Goal: Information Seeking & Learning: Learn about a topic

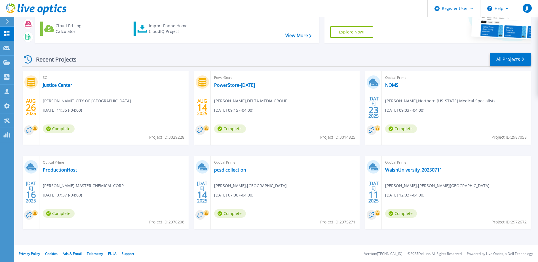
scroll to position [52, 0]
click at [10, 62] on icon at bounding box center [6, 62] width 7 height 5
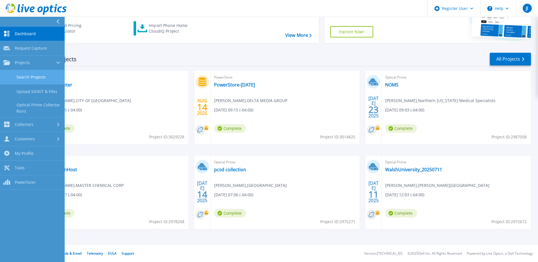
click at [29, 79] on link "Search Projects" at bounding box center [32, 77] width 65 height 14
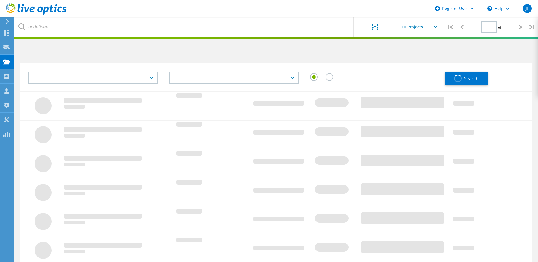
type input "1"
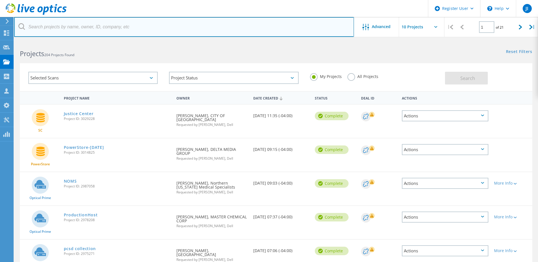
click at [97, 30] on input "text" at bounding box center [184, 27] width 340 height 20
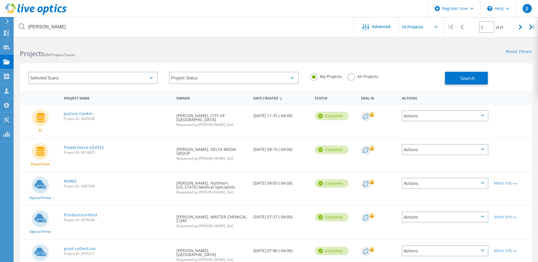
drag, startPoint x: 351, startPoint y: 80, endPoint x: 367, endPoint y: 80, distance: 16.5
click at [351, 79] on label "All Projects" at bounding box center [363, 75] width 31 height 5
click at [0, 0] on input "All Projects" at bounding box center [0, 0] width 0 height 0
click at [457, 78] on button "Search" at bounding box center [466, 78] width 43 height 13
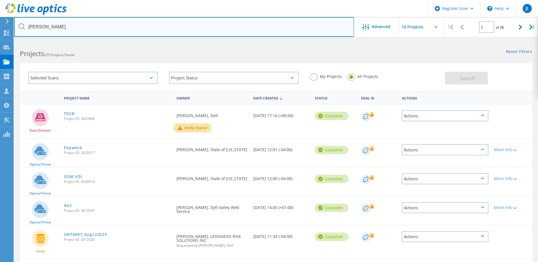
click at [82, 29] on input "weaver" at bounding box center [184, 27] width 340 height 20
type input "weaver leather"
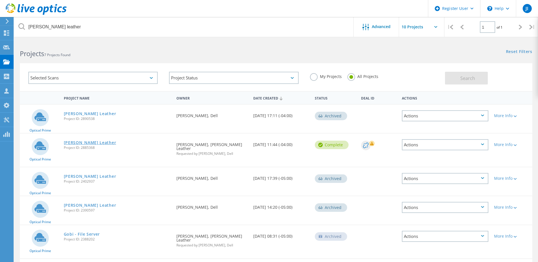
click at [88, 141] on link "Weaver Leather" at bounding box center [90, 143] width 52 height 4
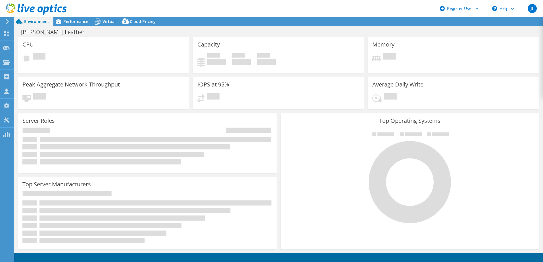
select select "USD"
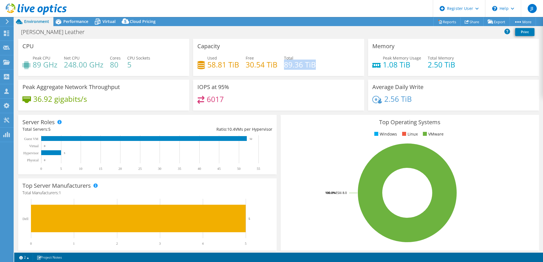
drag, startPoint x: 284, startPoint y: 63, endPoint x: 319, endPoint y: 64, distance: 35.5
click at [319, 64] on div "Used 58.81 TiB Free 30.54 TiB Total 89.36 TiB" at bounding box center [278, 64] width 162 height 18
drag, startPoint x: 319, startPoint y: 64, endPoint x: 320, endPoint y: 71, distance: 7.1
click at [320, 71] on div "Used 58.81 TiB Free 30.54 TiB Total 89.36 TiB" at bounding box center [278, 64] width 162 height 18
click at [108, 22] on span "Virtual" at bounding box center [108, 21] width 13 height 5
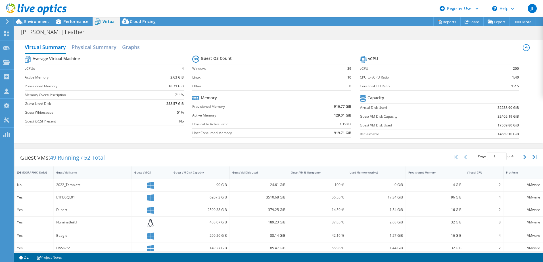
click at [497, 117] on b "32405.19 GiB" at bounding box center [507, 117] width 21 height 6
drag, startPoint x: 494, startPoint y: 126, endPoint x: 513, endPoint y: 125, distance: 19.3
click at [513, 125] on b "17569.80 GiB" at bounding box center [507, 126] width 21 height 6
click at [39, 20] on span "Environment" at bounding box center [36, 21] width 25 height 5
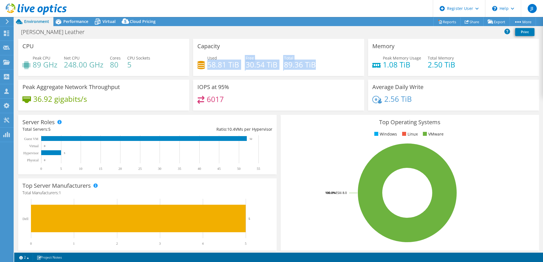
drag, startPoint x: 314, startPoint y: 65, endPoint x: 206, endPoint y: 64, distance: 107.3
click at [206, 64] on div "Used 58.81 TiB Free 30.54 TiB Total 89.36 TiB" at bounding box center [278, 64] width 162 height 18
drag, startPoint x: 206, startPoint y: 64, endPoint x: 292, endPoint y: 48, distance: 87.2
click at [292, 48] on div "Capacity Used 58.81 TiB Free 30.54 TiB Total 89.36 TiB" at bounding box center [278, 57] width 171 height 37
drag, startPoint x: 312, startPoint y: 65, endPoint x: 283, endPoint y: 65, distance: 29.8
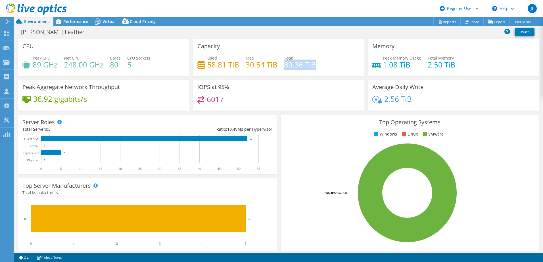
click at [284, 65] on h4 "89.36 TiB" at bounding box center [300, 65] width 32 height 6
drag, startPoint x: 283, startPoint y: 65, endPoint x: 309, endPoint y: 66, distance: 26.1
click at [309, 66] on h4 "89.36 TiB" at bounding box center [300, 65] width 32 height 6
drag, startPoint x: 109, startPoint y: 64, endPoint x: 129, endPoint y: 64, distance: 19.9
click at [129, 64] on div "Peak CPU 89 GHz Net CPU 248.00 GHz Cores 80 CPU Sockets 5" at bounding box center [103, 64] width 162 height 18
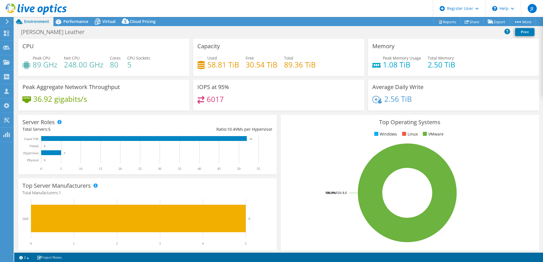
drag, startPoint x: 129, startPoint y: 64, endPoint x: 133, endPoint y: 65, distance: 4.8
click at [133, 65] on h4 "5" at bounding box center [138, 65] width 23 height 6
click at [307, 63] on h4 "89.36 TiB" at bounding box center [300, 65] width 32 height 6
drag, startPoint x: 314, startPoint y: 64, endPoint x: 282, endPoint y: 63, distance: 32.1
click at [282, 63] on div "Used 58.81 TiB Free 30.54 TiB Total 89.36 TiB" at bounding box center [278, 64] width 162 height 18
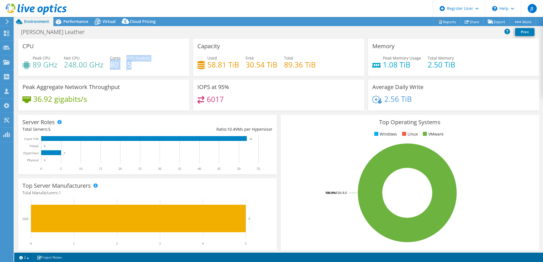
drag, startPoint x: 136, startPoint y: 65, endPoint x: 110, endPoint y: 64, distance: 26.1
click at [110, 64] on div "Peak CPU 89 GHz Net CPU 248.00 GHz Cores 80 CPU Sockets 5" at bounding box center [103, 64] width 162 height 18
drag, startPoint x: 110, startPoint y: 64, endPoint x: 143, endPoint y: 66, distance: 33.2
click at [143, 66] on h4 "5" at bounding box center [138, 65] width 23 height 6
drag, startPoint x: 285, startPoint y: 63, endPoint x: 311, endPoint y: 63, distance: 26.7
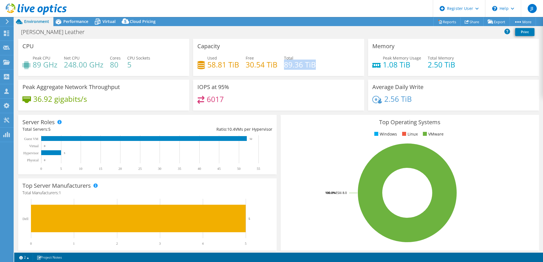
click at [311, 63] on h4 "89.36 TiB" at bounding box center [300, 65] width 32 height 6
drag, startPoint x: 311, startPoint y: 63, endPoint x: 328, endPoint y: 65, distance: 16.9
click at [328, 65] on div "Used 58.81 TiB Free 30.54 TiB Total 89.36 TiB" at bounding box center [278, 64] width 162 height 18
